Goal: Navigation & Orientation: Find specific page/section

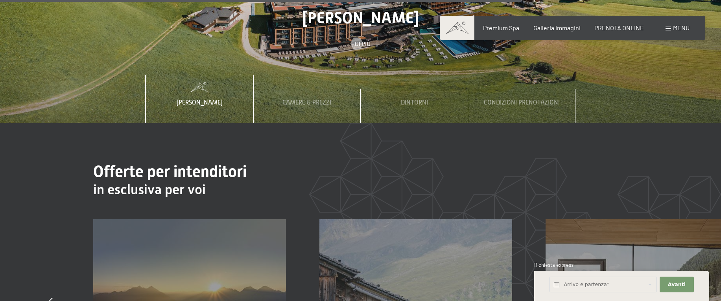
scroll to position [2778, 0]
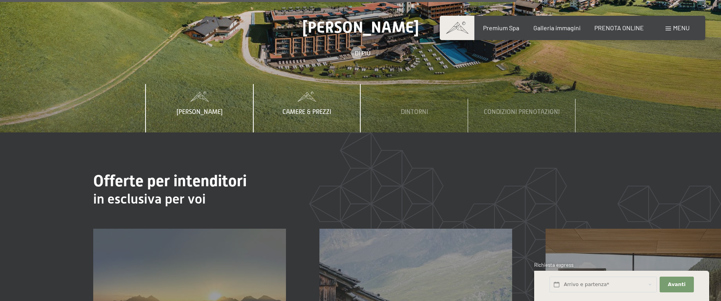
click at [309, 109] on span "Camere & Prezzi" at bounding box center [306, 112] width 49 height 7
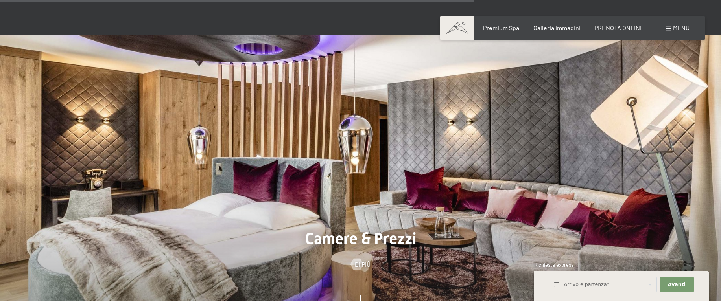
scroll to position [2574, 0]
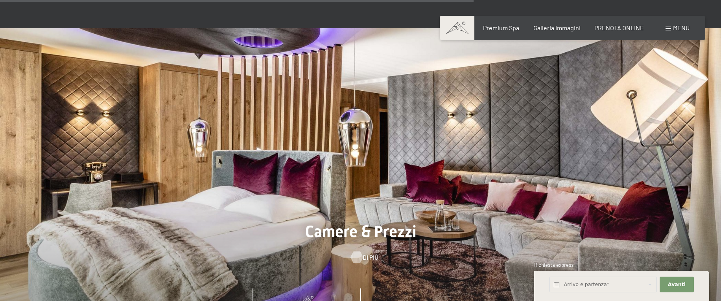
click at [366, 253] on span "Di più" at bounding box center [371, 257] width 16 height 9
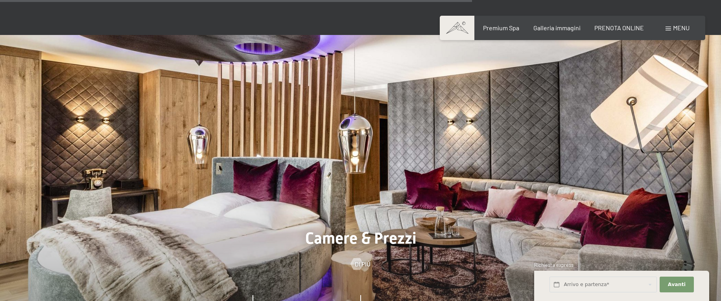
scroll to position [2570, 0]
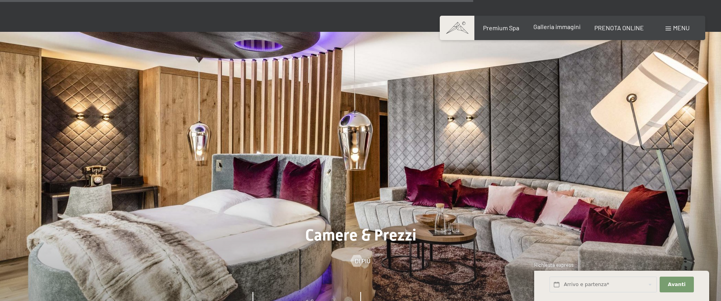
click at [557, 28] on span "Galleria immagini" at bounding box center [556, 26] width 47 height 7
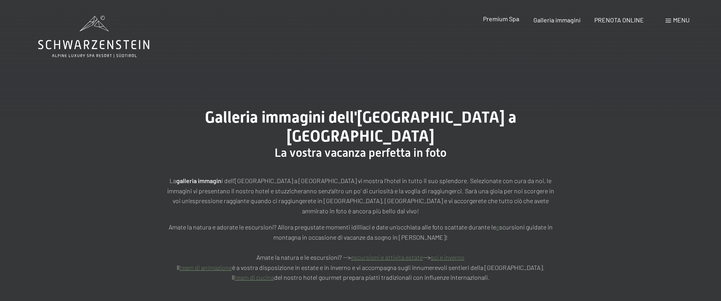
click at [507, 21] on span "Premium Spa" at bounding box center [501, 18] width 36 height 7
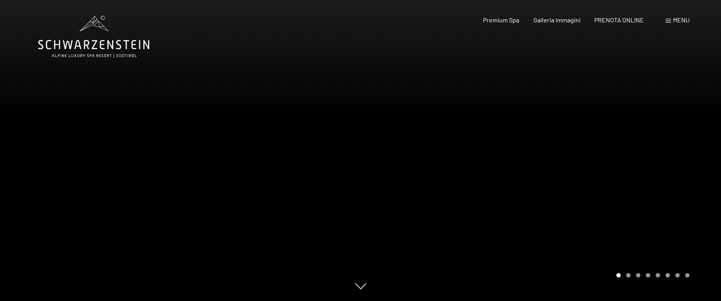
click at [647, 136] on div at bounding box center [541, 150] width 361 height 301
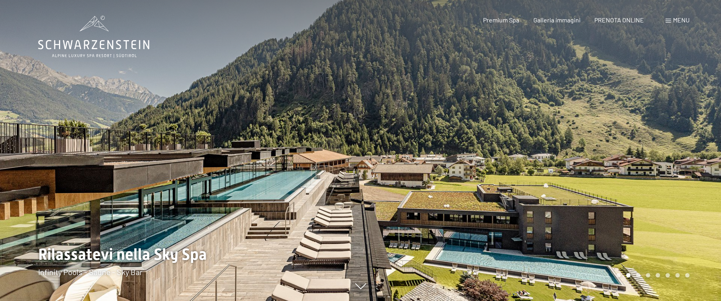
click at [647, 136] on div at bounding box center [541, 150] width 361 height 301
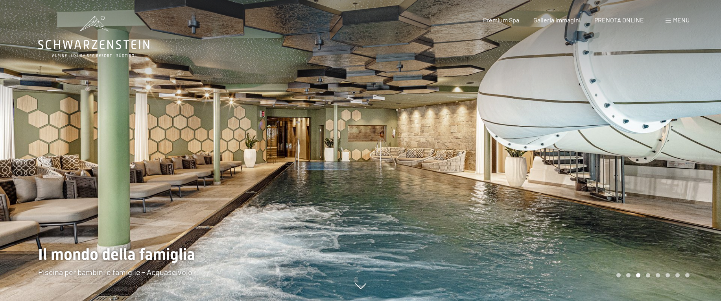
click at [647, 136] on div at bounding box center [541, 150] width 361 height 301
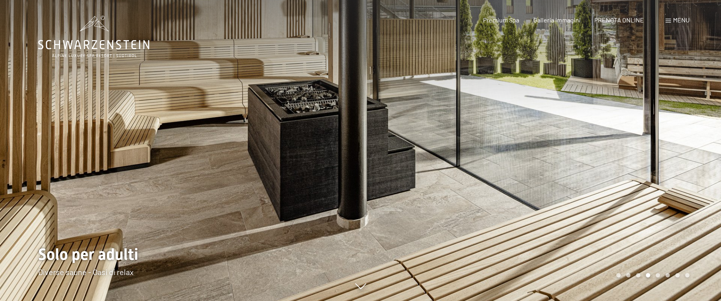
click at [647, 136] on div at bounding box center [541, 150] width 361 height 301
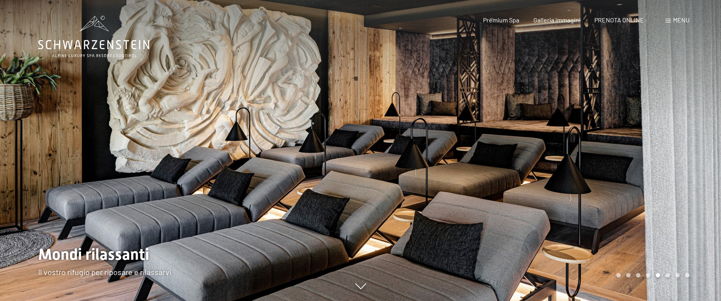
click at [647, 136] on div at bounding box center [541, 150] width 361 height 301
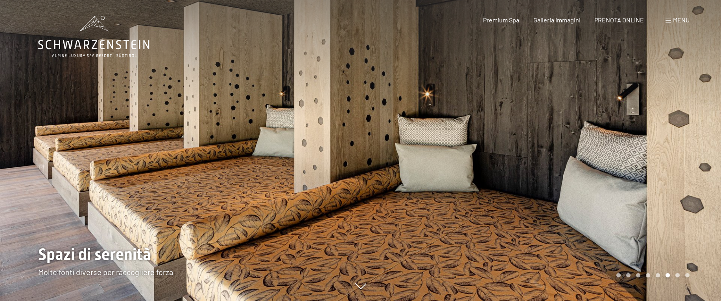
click at [647, 136] on div at bounding box center [541, 150] width 361 height 301
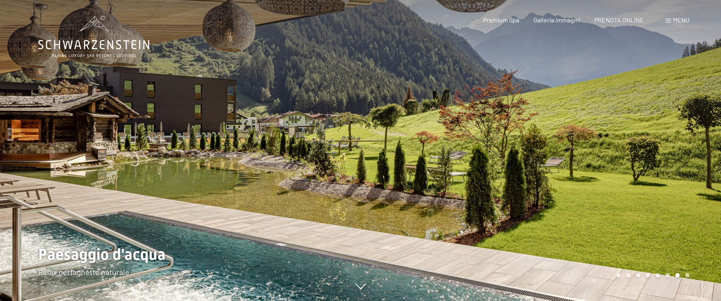
click at [647, 136] on div at bounding box center [541, 150] width 361 height 301
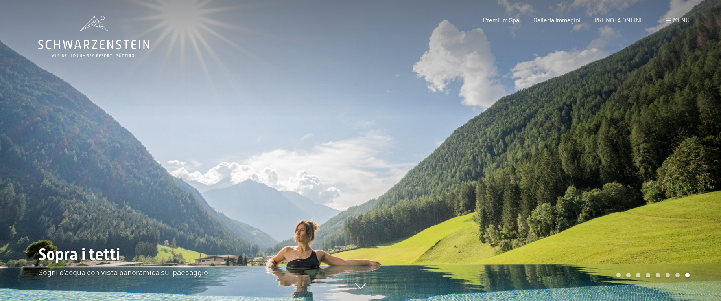
click at [647, 136] on div at bounding box center [541, 150] width 361 height 301
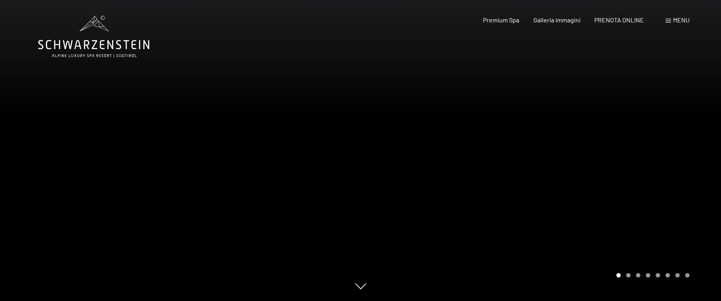
click at [647, 136] on div at bounding box center [541, 150] width 361 height 301
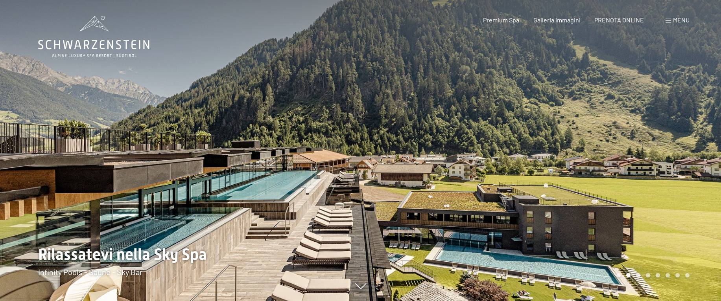
click at [647, 136] on div at bounding box center [541, 150] width 361 height 301
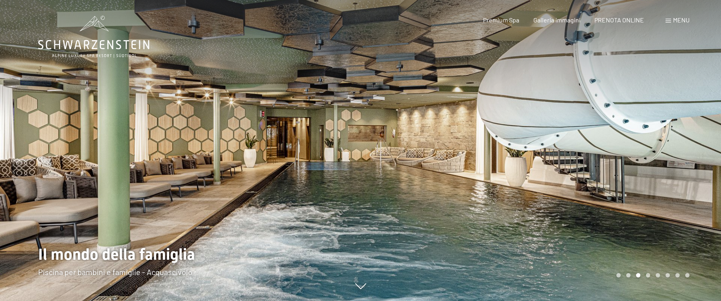
click at [647, 136] on div at bounding box center [541, 150] width 361 height 301
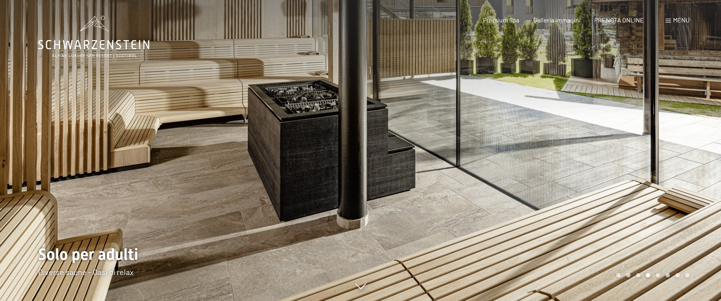
click at [647, 136] on div at bounding box center [541, 150] width 361 height 301
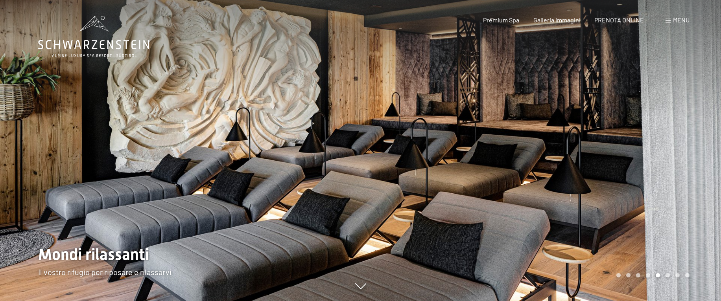
click at [676, 21] on span "Menu" at bounding box center [681, 19] width 17 height 7
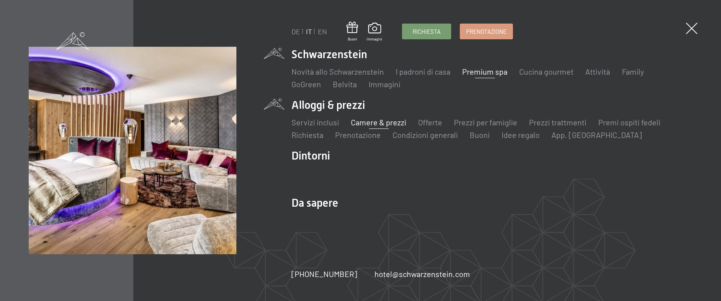
click at [362, 123] on link "Camere & prezzi" at bounding box center [378, 122] width 55 height 9
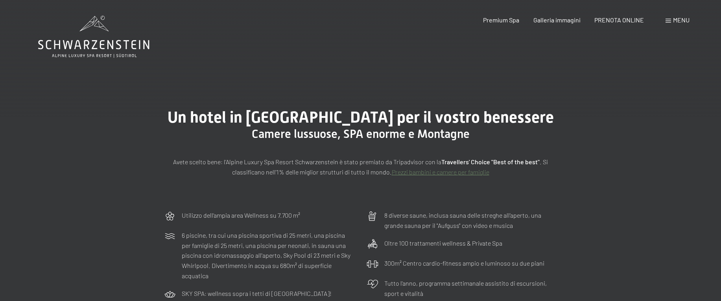
click at [677, 20] on span "Menu" at bounding box center [681, 19] width 17 height 7
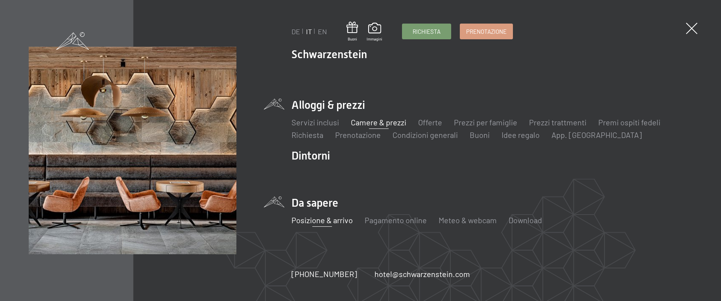
click at [331, 220] on link "Posizione & arrivo" at bounding box center [321, 220] width 61 height 9
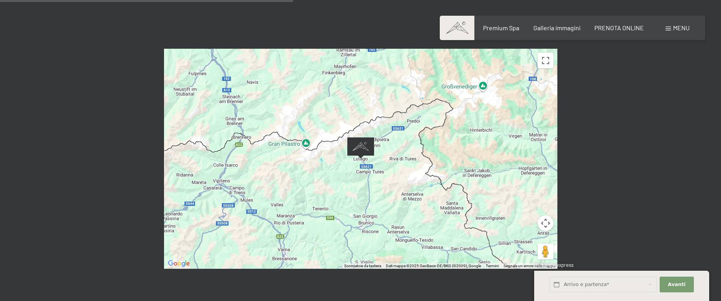
scroll to position [347, 0]
click at [387, 167] on div at bounding box center [360, 158] width 393 height 220
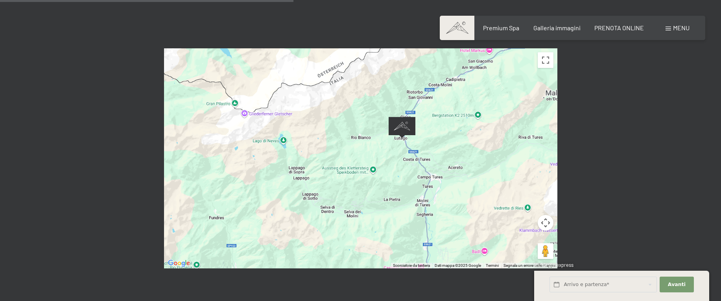
drag, startPoint x: 381, startPoint y: 158, endPoint x: 341, endPoint y: 183, distance: 46.8
click at [341, 183] on div at bounding box center [360, 158] width 393 height 220
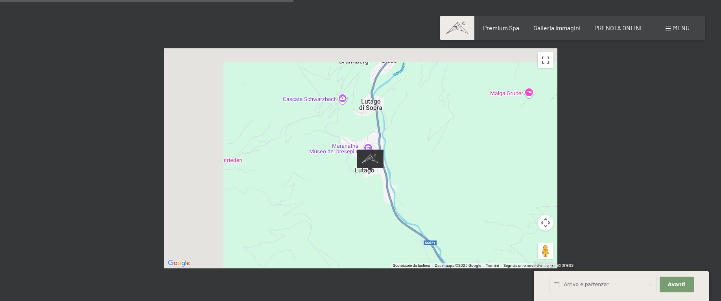
drag, startPoint x: 369, startPoint y: 108, endPoint x: 476, endPoint y: 206, distance: 145.1
click at [476, 206] on div at bounding box center [360, 158] width 393 height 220
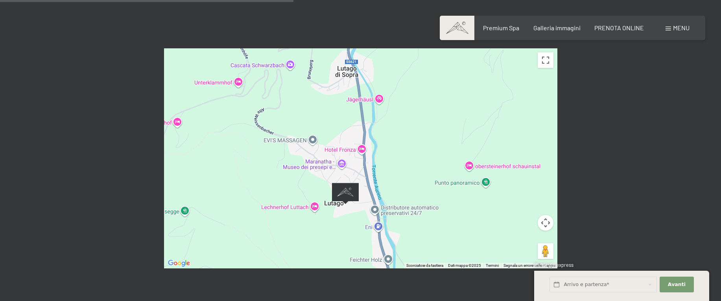
drag, startPoint x: 294, startPoint y: 183, endPoint x: 342, endPoint y: 220, distance: 60.7
click at [342, 220] on div at bounding box center [360, 158] width 393 height 220
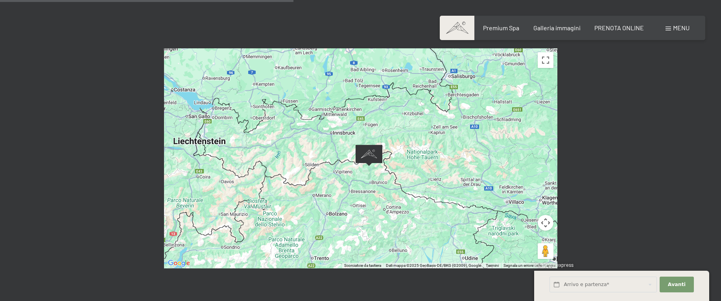
drag, startPoint x: 420, startPoint y: 225, endPoint x: 412, endPoint y: 159, distance: 65.7
click at [412, 159] on div at bounding box center [360, 158] width 393 height 220
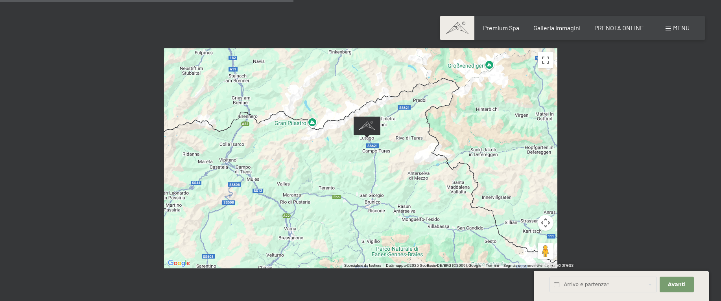
drag, startPoint x: 315, startPoint y: 102, endPoint x: 396, endPoint y: 175, distance: 108.6
click at [396, 175] on div at bounding box center [360, 158] width 393 height 220
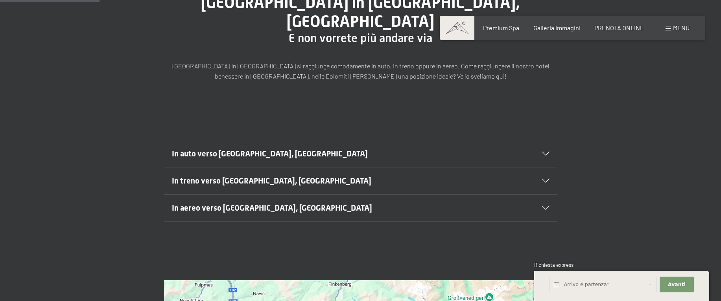
scroll to position [0, 0]
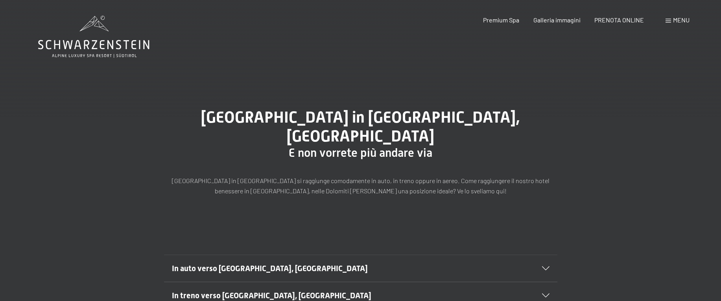
click at [679, 20] on span "Menu" at bounding box center [681, 19] width 17 height 7
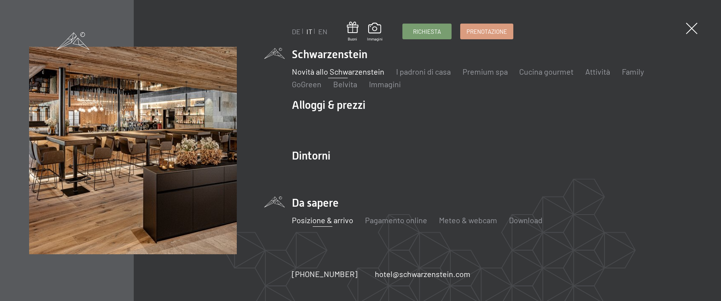
click at [310, 71] on link "Novità allo Schwarzenstein" at bounding box center [337, 71] width 92 height 9
